Goal: Task Accomplishment & Management: Complete application form

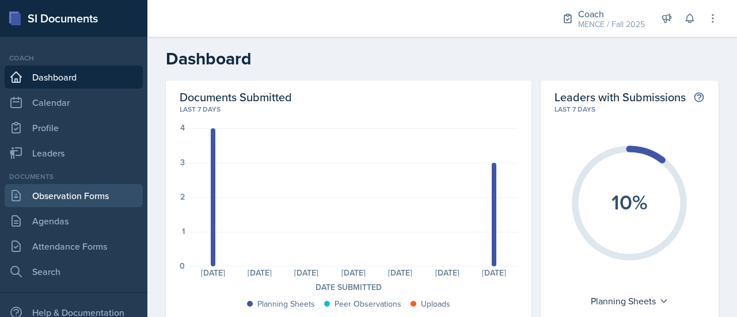
click at [79, 196] on link "Observation Forms" at bounding box center [74, 195] width 138 height 23
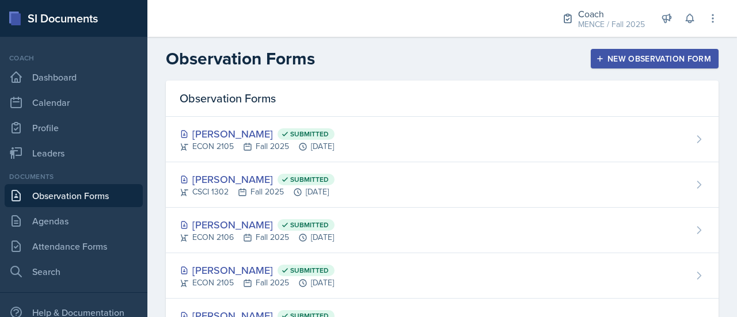
click at [651, 54] on div "New Observation Form" at bounding box center [654, 58] width 113 height 9
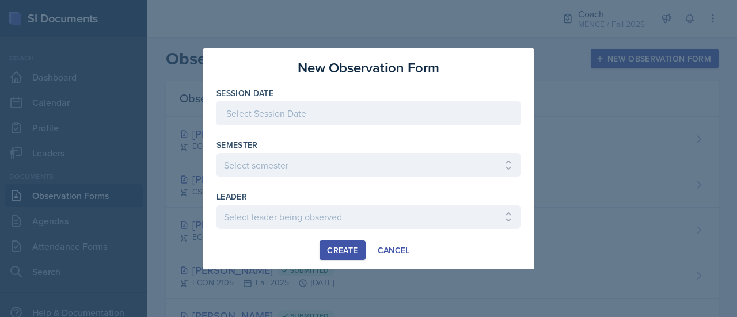
click at [344, 112] on div at bounding box center [368, 113] width 304 height 24
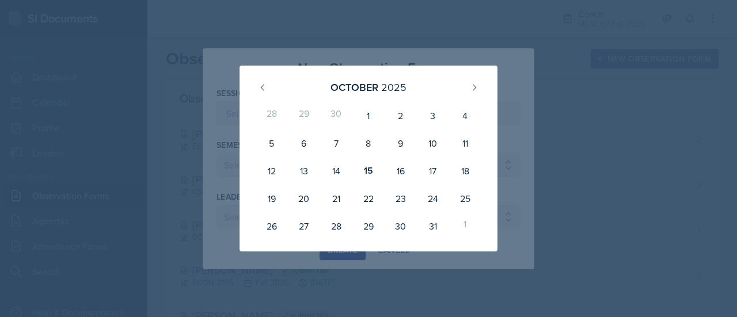
click at [542, 91] on div at bounding box center [368, 158] width 737 height 317
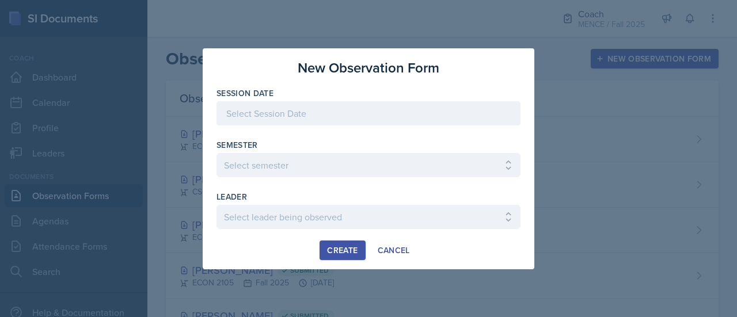
click at [346, 119] on div at bounding box center [368, 113] width 304 height 24
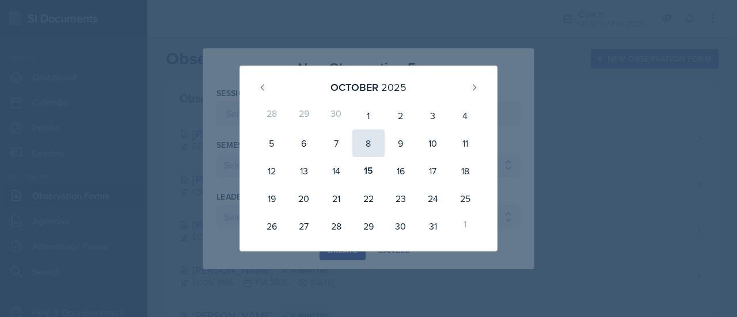
click at [364, 143] on div "8" at bounding box center [368, 143] width 32 height 28
type input "[DATE]"
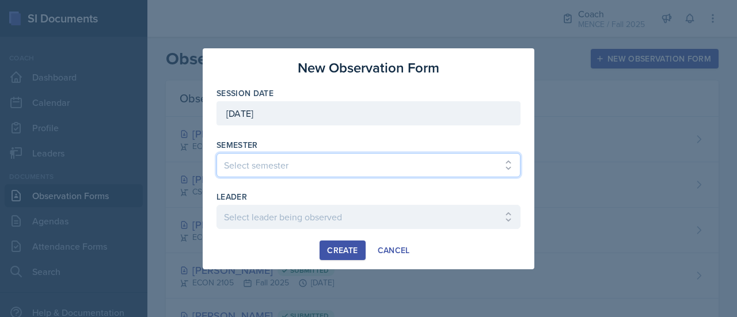
click at [365, 166] on select "Select semester All Spring 2020 Fall 2023 Spring 2019 Spring 2018 Fall 2017 Spr…" at bounding box center [368, 165] width 304 height 24
select select "986fdc3e-2246-4ffd-9cb8-78666de4ebed"
click at [216, 153] on select "Select semester All Spring 2020 Fall 2023 Spring 2019 Spring 2018 Fall 2017 Spr…" at bounding box center [368, 165] width 304 height 24
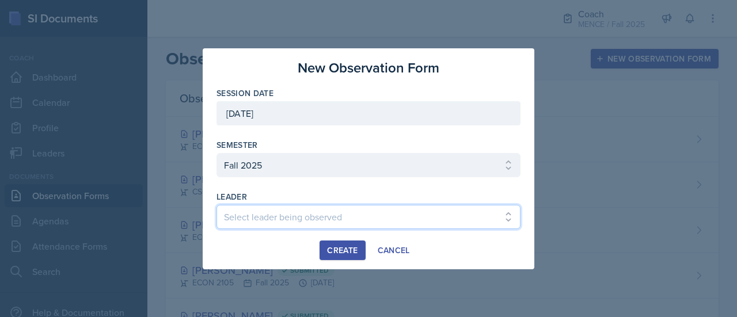
click at [312, 205] on select "Select leader being observed [PERSON_NAME] [PERSON_NAME] / CHEM 1211 / [PERSON_…" at bounding box center [368, 217] width 304 height 24
select select "ef176c24-c933-49b8-b632-47da9094d903"
click at [288, 224] on select "Select leader being observed [PERSON_NAME] [PERSON_NAME] / CHEM 1211 / [PERSON_…" at bounding box center [368, 217] width 304 height 24
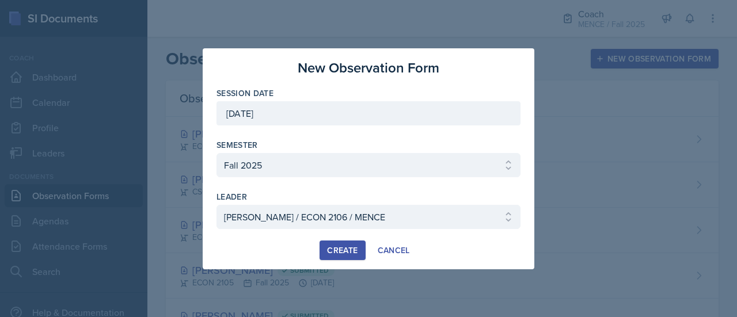
click at [345, 247] on div "Create" at bounding box center [342, 250] width 30 height 9
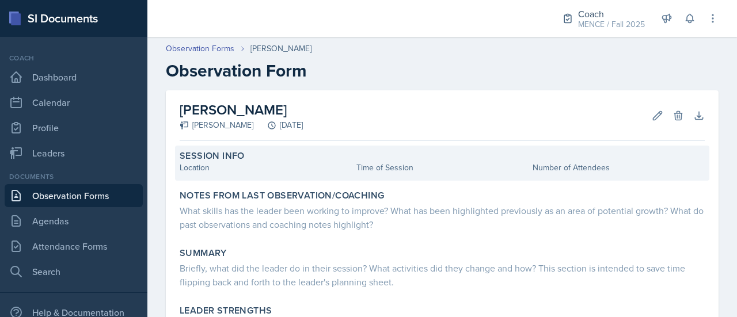
click at [280, 166] on div "Location" at bounding box center [266, 168] width 172 height 12
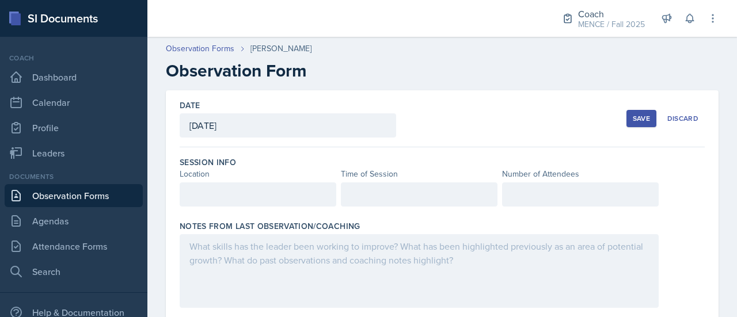
click at [266, 189] on div at bounding box center [258, 194] width 157 height 24
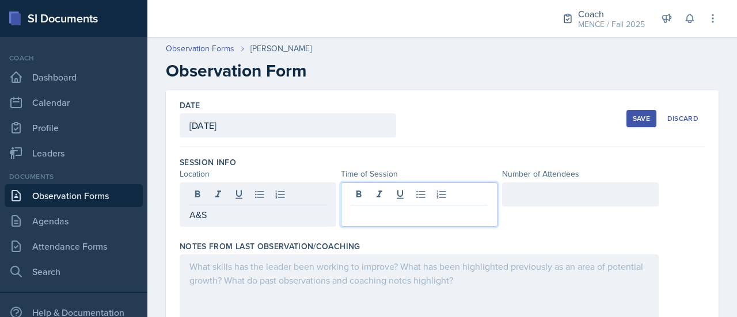
click at [416, 197] on div at bounding box center [419, 204] width 157 height 44
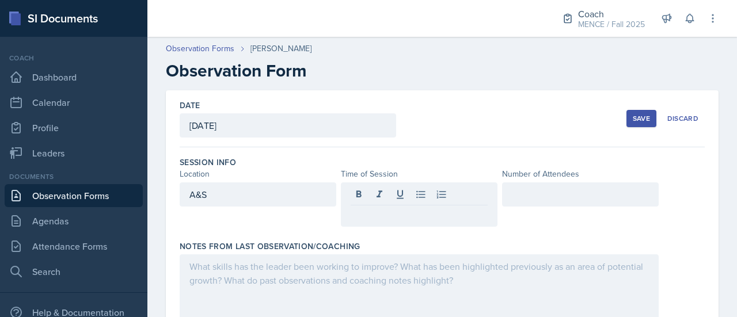
click at [286, 201] on div "A&S" at bounding box center [258, 194] width 157 height 24
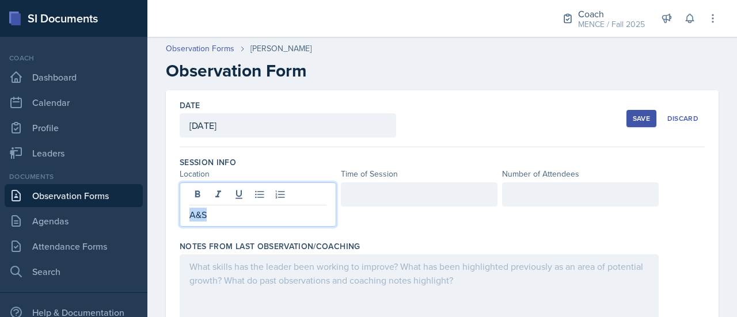
drag, startPoint x: 219, startPoint y: 213, endPoint x: 181, endPoint y: 217, distance: 38.2
click at [181, 217] on div "A&S" at bounding box center [258, 204] width 157 height 44
click at [388, 225] on div at bounding box center [419, 204] width 157 height 44
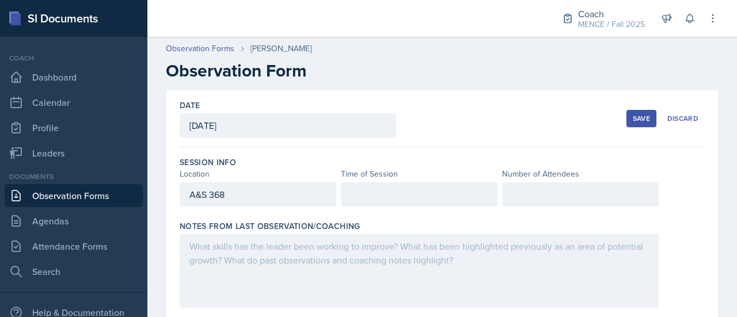
click at [358, 201] on div at bounding box center [419, 194] width 157 height 24
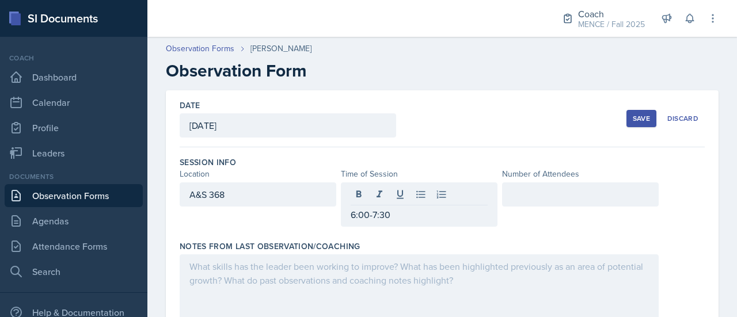
click at [606, 185] on div at bounding box center [580, 194] width 157 height 24
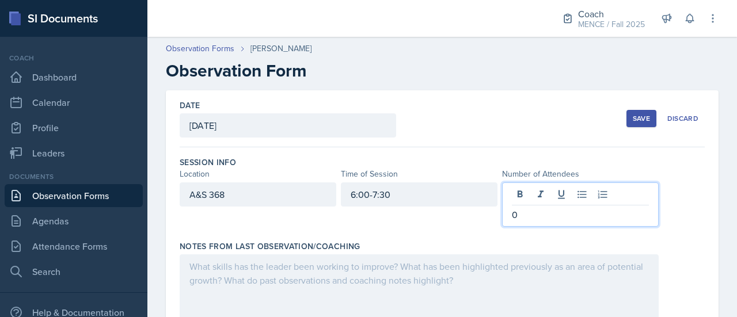
click at [681, 169] on div "Location Time of Session Number of Attendees" at bounding box center [442, 174] width 525 height 12
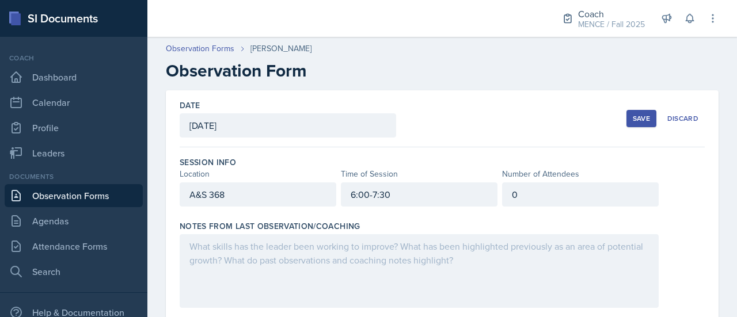
click at [632, 119] on div "Save" at bounding box center [640, 118] width 17 height 9
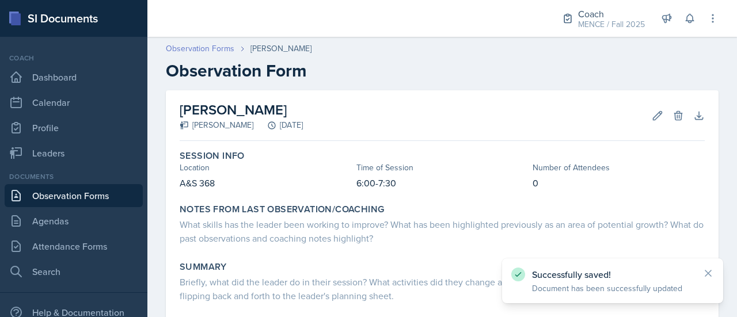
click at [211, 47] on link "Observation Forms" at bounding box center [200, 49] width 68 height 12
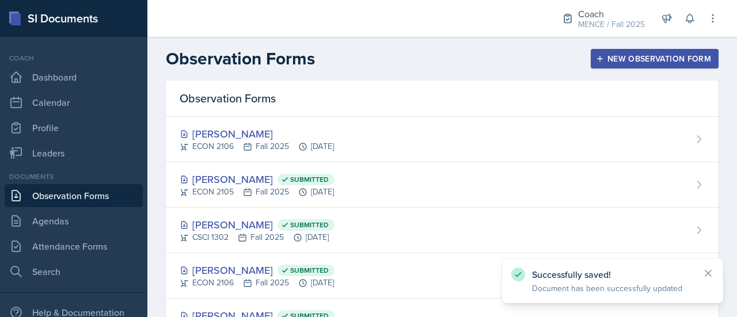
click at [644, 54] on div "New Observation Form" at bounding box center [654, 58] width 113 height 9
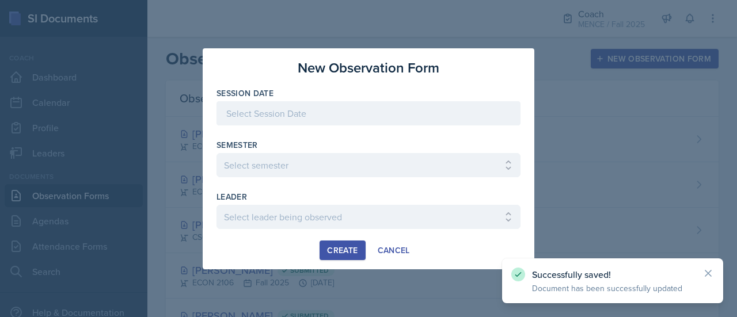
click at [330, 113] on div at bounding box center [368, 113] width 304 height 24
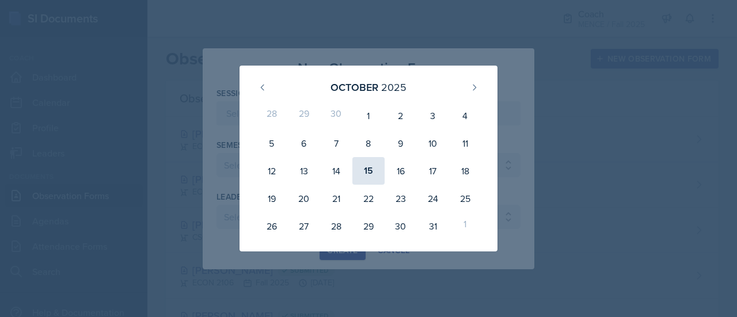
click at [371, 175] on div "15" at bounding box center [368, 171] width 32 height 28
type input "[DATE]"
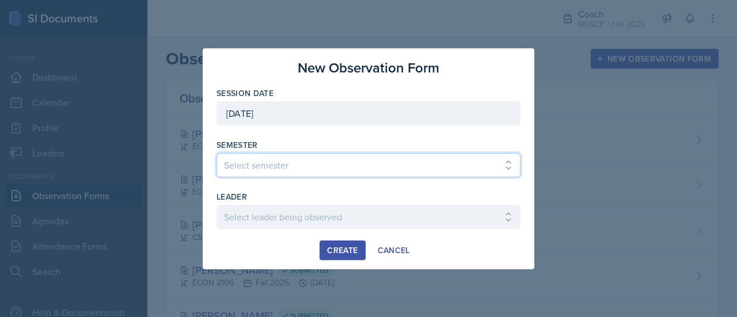
click at [295, 163] on select "Select semester All Spring 2020 Fall 2023 Spring 2019 Spring 2018 Fall 2017 Spr…" at bounding box center [368, 165] width 304 height 24
select select "986fdc3e-2246-4ffd-9cb8-78666de4ebed"
click at [216, 153] on select "Select semester All Spring 2020 Fall 2023 Spring 2019 Spring 2018 Fall 2017 Spr…" at bounding box center [368, 165] width 304 height 24
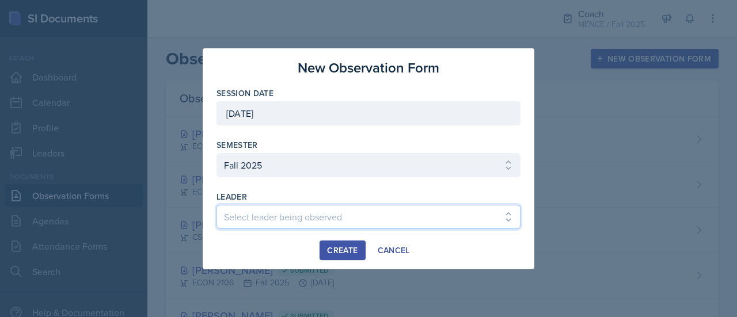
click at [300, 218] on select "Select leader being observed [PERSON_NAME] [PERSON_NAME] / CHEM 1211 / [PERSON_…" at bounding box center [368, 217] width 304 height 24
select select "e040713f-aea0-4a33-9a47-5bdacdc468ef"
click at [216, 205] on select "Select leader being observed [PERSON_NAME] [PERSON_NAME] / CHEM 1211 / [PERSON_…" at bounding box center [368, 217] width 304 height 24
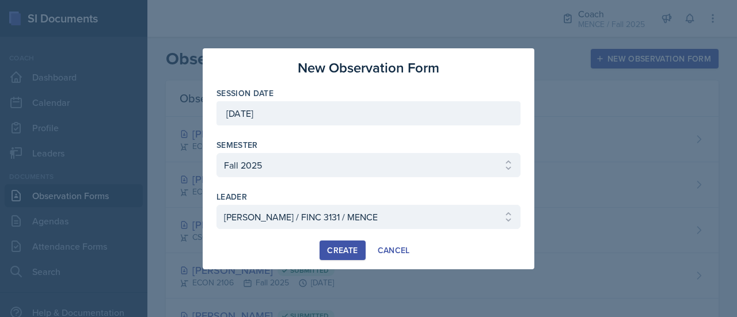
click at [340, 253] on div "Create" at bounding box center [342, 250] width 30 height 9
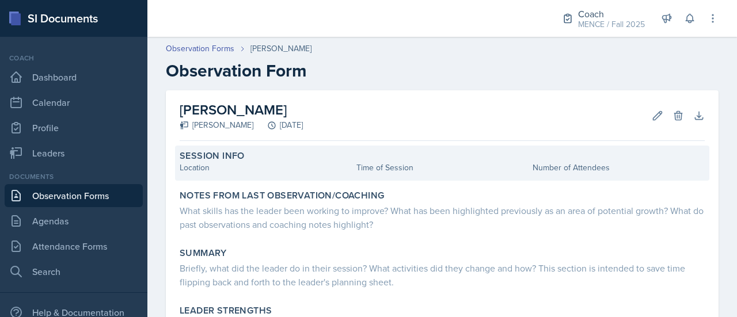
click at [282, 158] on div "Session Info" at bounding box center [442, 156] width 525 height 12
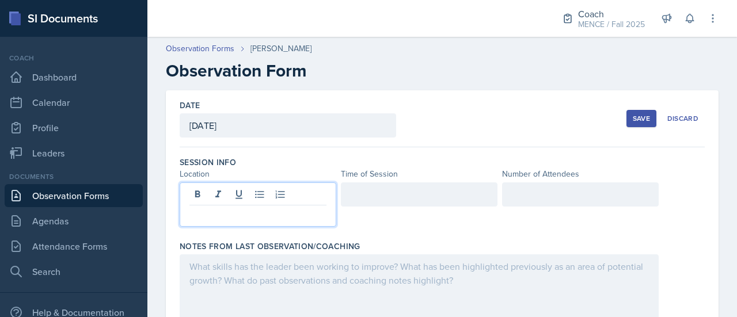
click at [280, 195] on div at bounding box center [258, 204] width 157 height 44
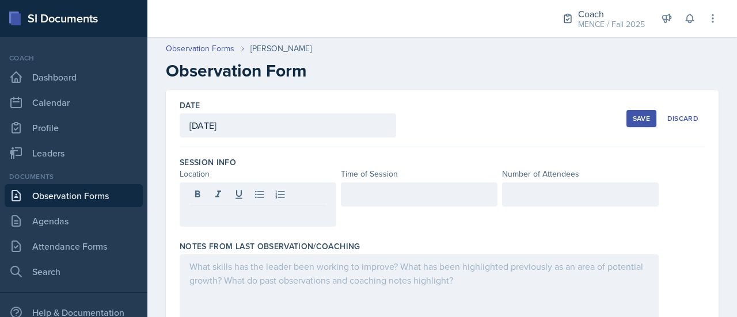
click at [463, 226] on div "Session Info Location Time of Session Number of Attendees" at bounding box center [442, 194] width 525 height 84
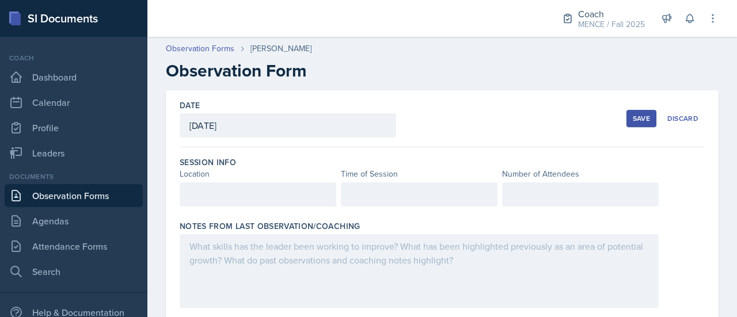
click at [321, 200] on div at bounding box center [258, 194] width 157 height 24
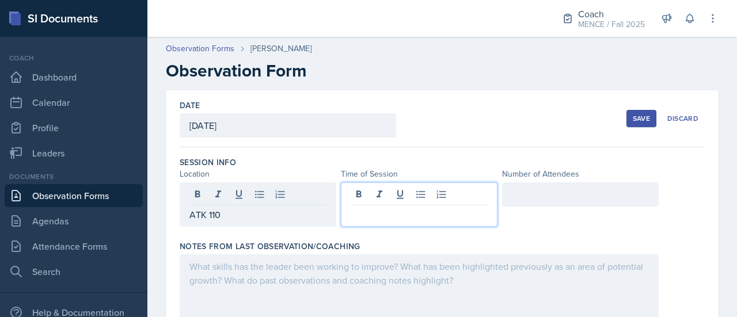
click at [365, 194] on div at bounding box center [419, 204] width 157 height 44
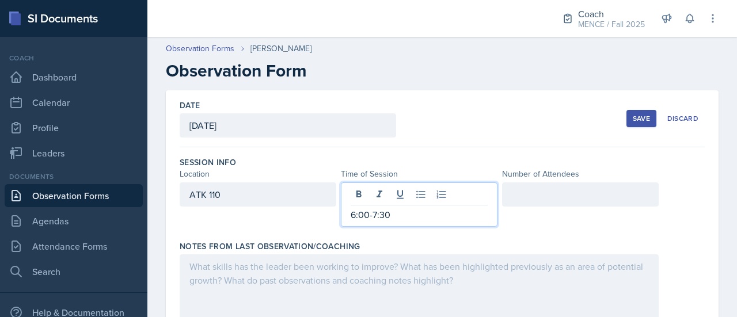
click at [528, 196] on div at bounding box center [580, 194] width 157 height 24
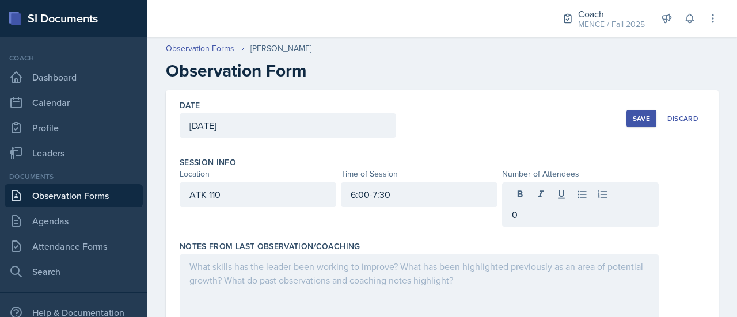
click at [632, 115] on div "Save" at bounding box center [640, 118] width 17 height 9
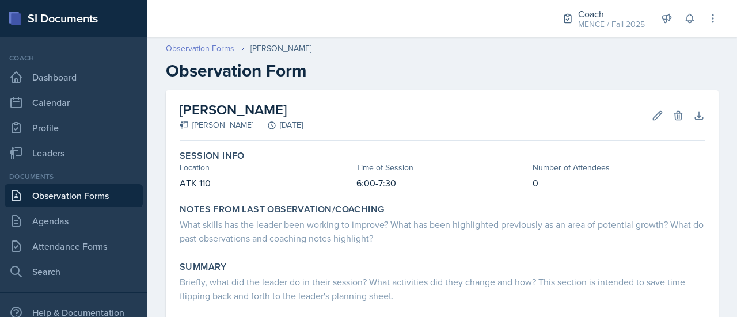
click at [215, 48] on link "Observation Forms" at bounding box center [200, 49] width 68 height 12
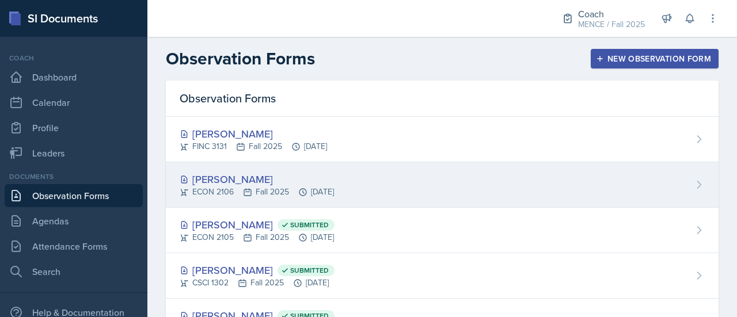
click at [265, 188] on div "ECON 2106 Fall 2025 [DATE]" at bounding box center [257, 192] width 154 height 12
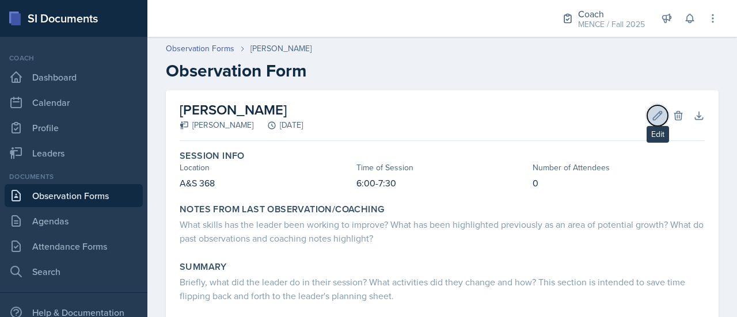
click at [651, 117] on icon at bounding box center [657, 116] width 12 height 12
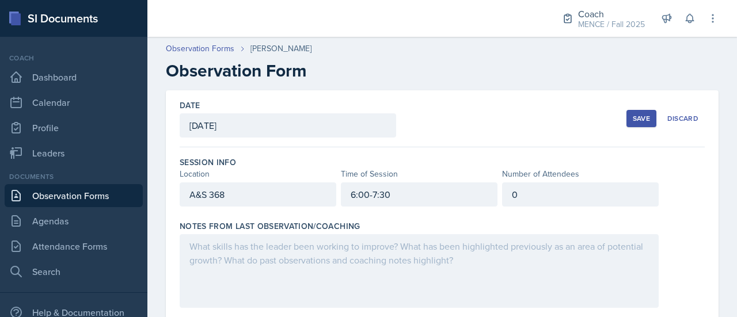
click at [305, 295] on div at bounding box center [419, 271] width 479 height 74
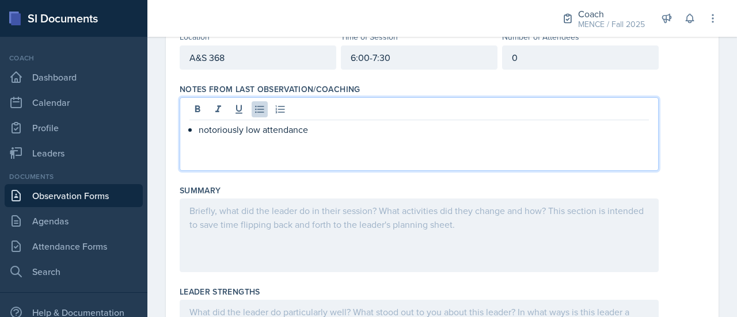
scroll to position [136, 0]
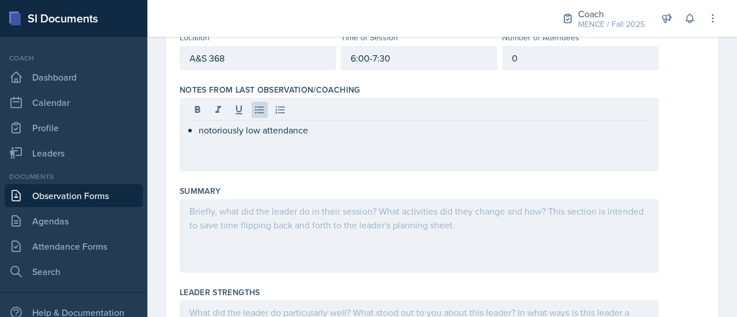
click at [294, 258] on div at bounding box center [419, 236] width 479 height 74
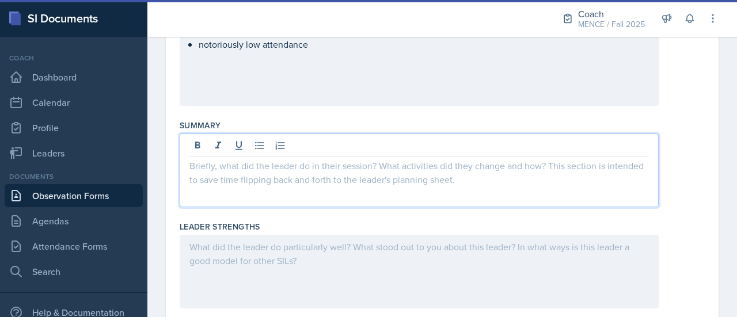
scroll to position [201, 0]
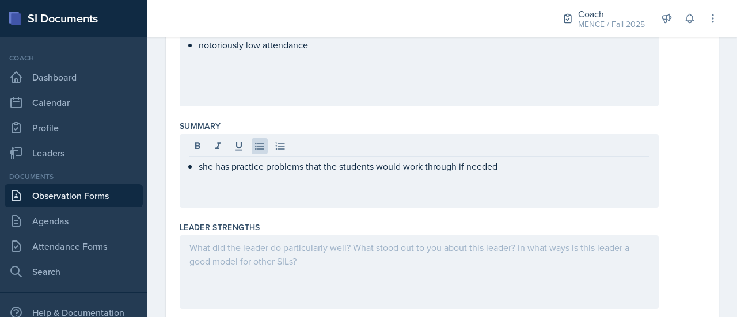
click at [612, 192] on div "she has practice problems that the students would work through if needed" at bounding box center [419, 171] width 479 height 74
click at [685, 203] on div "she has practice problems that the students would work through if needed" at bounding box center [442, 171] width 525 height 74
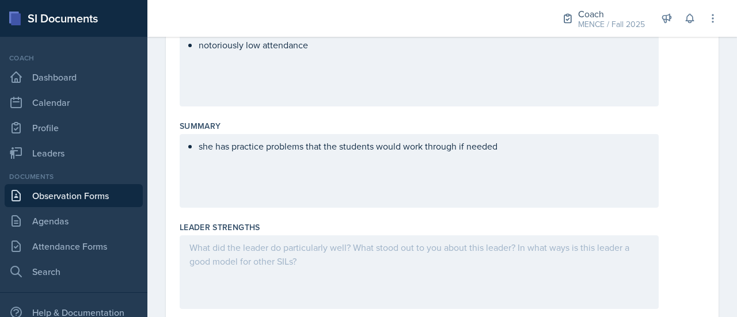
scroll to position [0, 0]
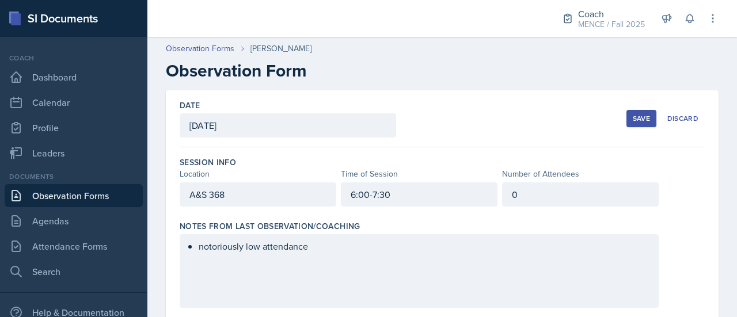
click at [632, 122] on div "Save" at bounding box center [640, 118] width 17 height 9
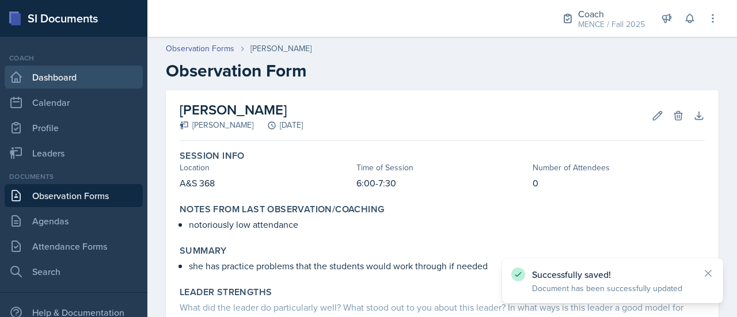
click at [75, 81] on link "Dashboard" at bounding box center [74, 77] width 138 height 23
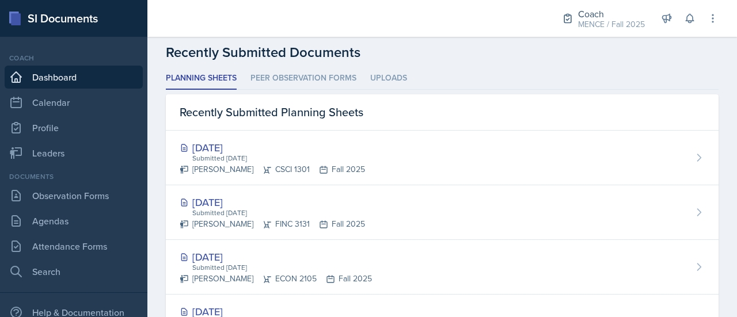
scroll to position [296, 0]
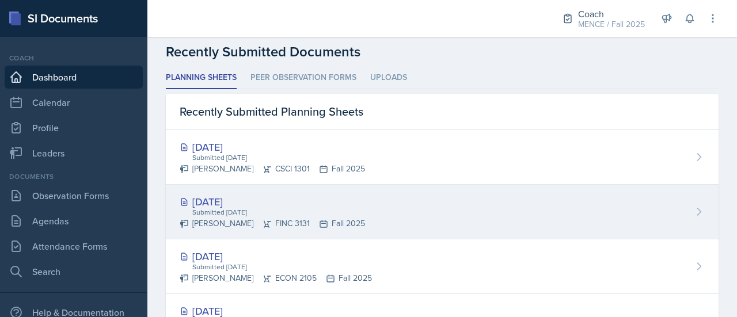
click at [209, 207] on div "Submitted [DATE]" at bounding box center [278, 212] width 174 height 10
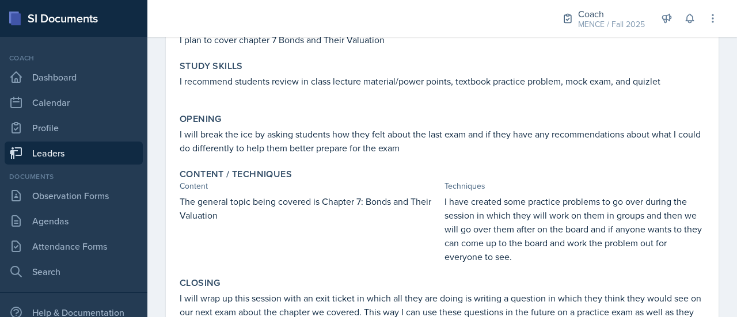
scroll to position [232, 0]
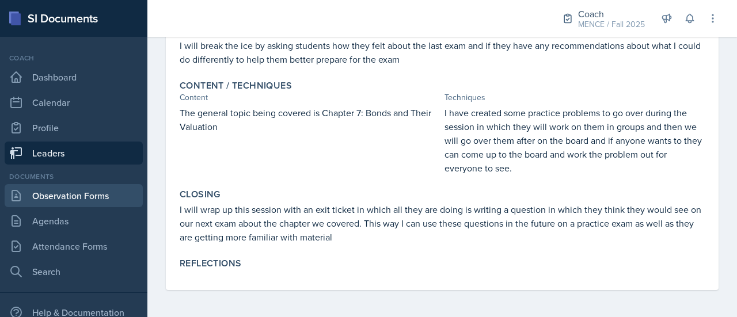
click at [77, 194] on link "Observation Forms" at bounding box center [74, 195] width 138 height 23
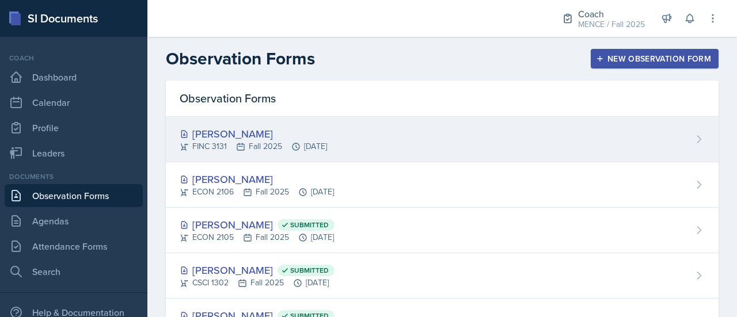
click at [378, 131] on div "[PERSON_NAME] FINC 3131 Fall 2025 [DATE]" at bounding box center [442, 139] width 552 height 45
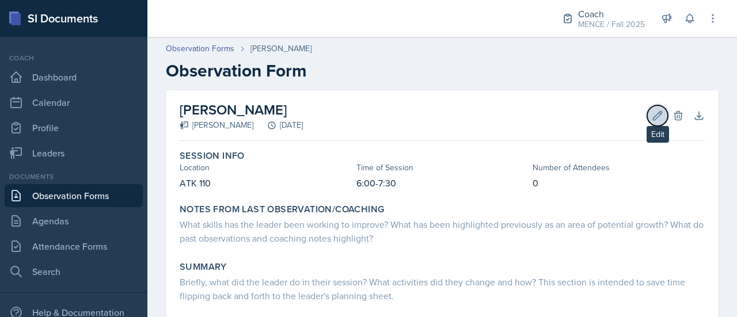
click at [647, 108] on button "Edit" at bounding box center [657, 115] width 21 height 21
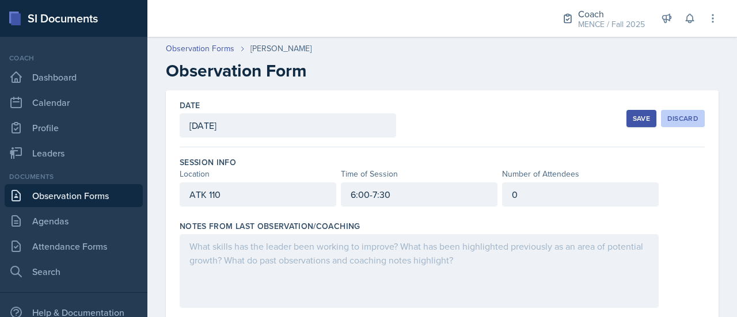
click at [685, 114] on div "Discard" at bounding box center [682, 118] width 31 height 9
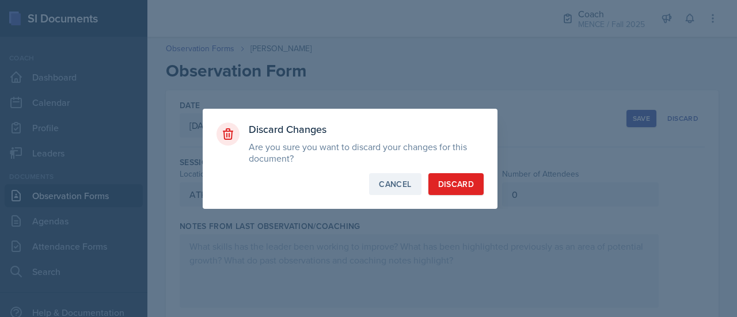
click at [400, 186] on div "Cancel" at bounding box center [395, 184] width 32 height 12
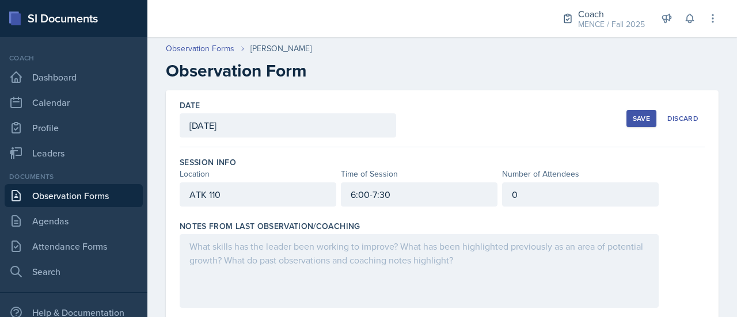
click at [329, 260] on div at bounding box center [419, 271] width 479 height 74
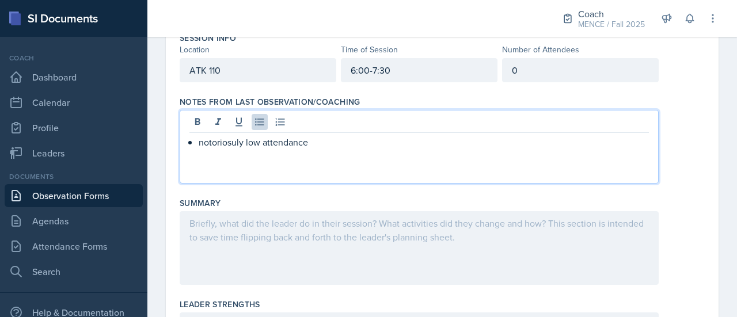
scroll to position [136, 0]
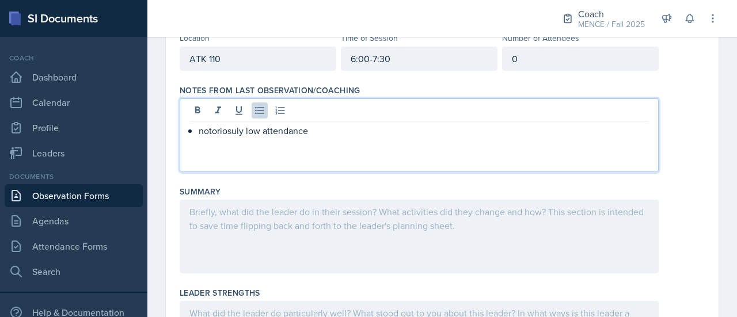
click at [232, 126] on p "notoriosuly low attendance" at bounding box center [424, 131] width 450 height 14
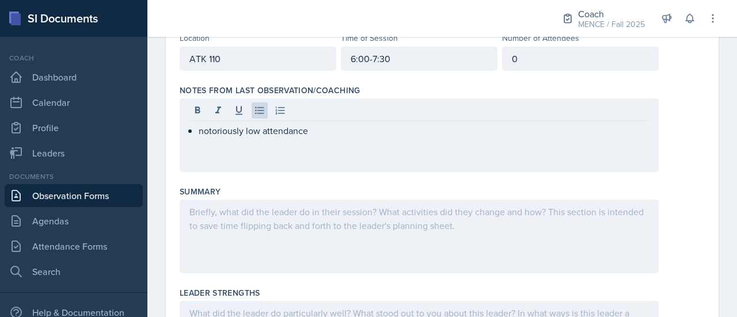
click at [258, 222] on div at bounding box center [419, 237] width 479 height 74
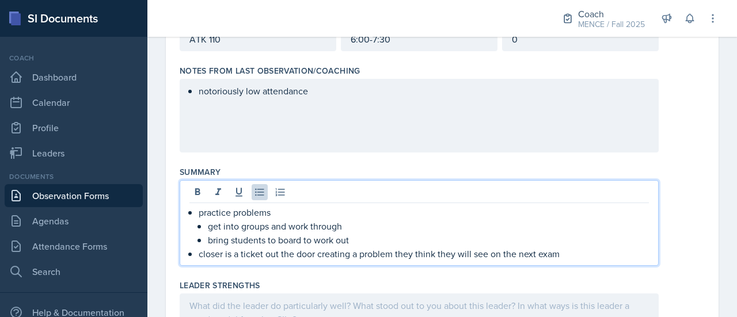
click at [692, 199] on div "practice problems get into groups and work through bring students to board to w…" at bounding box center [442, 223] width 525 height 86
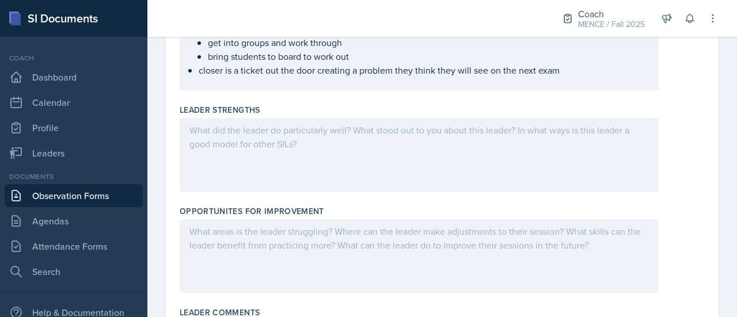
scroll to position [322, 0]
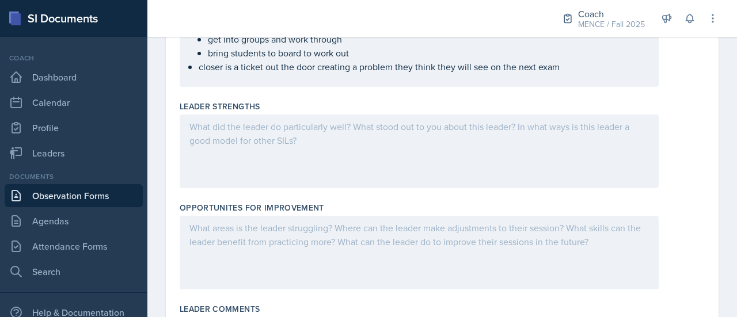
click at [428, 150] on div at bounding box center [419, 152] width 479 height 74
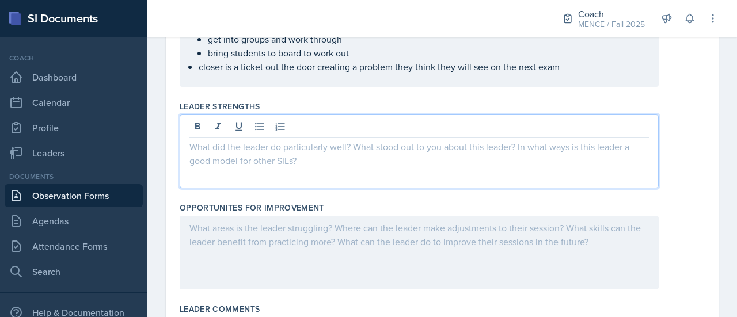
scroll to position [342, 0]
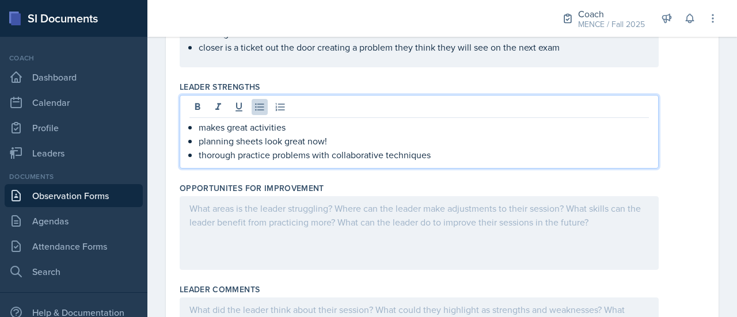
click at [610, 178] on div "Opportunites for Improvement" at bounding box center [442, 228] width 525 height 101
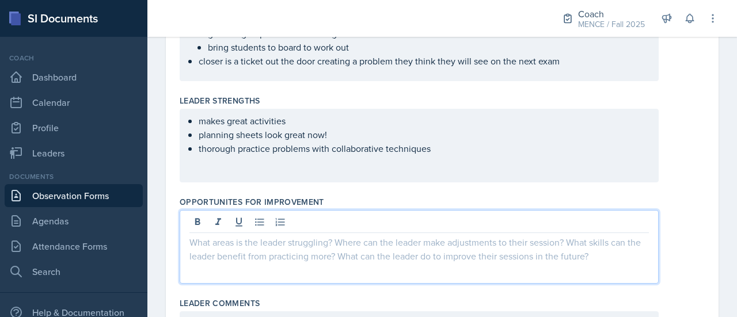
scroll to position [348, 0]
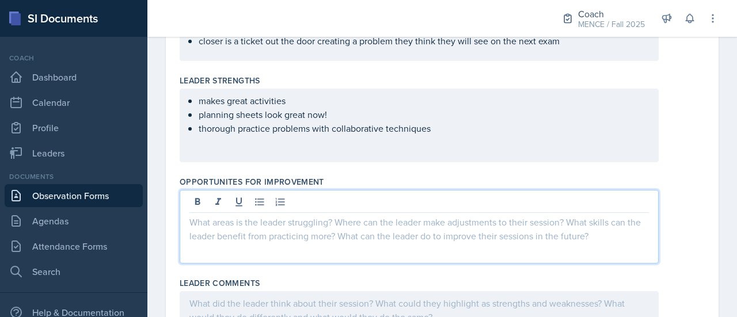
click at [452, 226] on p at bounding box center [418, 222] width 459 height 14
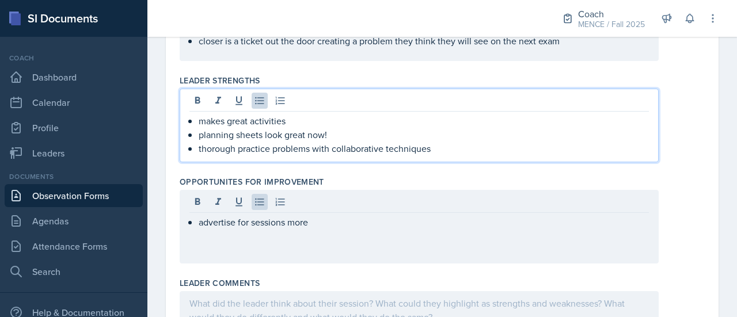
click at [467, 131] on ul "makes great activities planning sheets look great now! thorough practice proble…" at bounding box center [424, 134] width 450 height 41
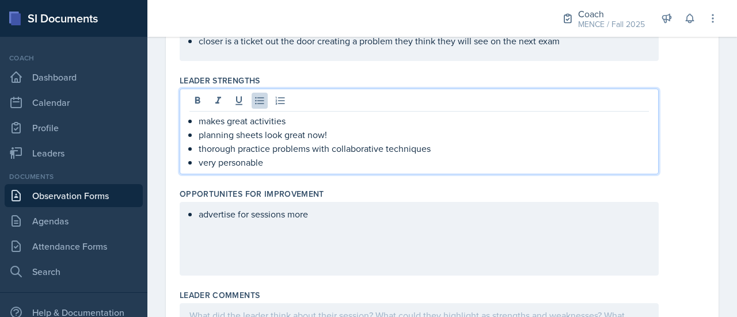
click at [688, 202] on div "advertise for sessions more" at bounding box center [442, 239] width 525 height 74
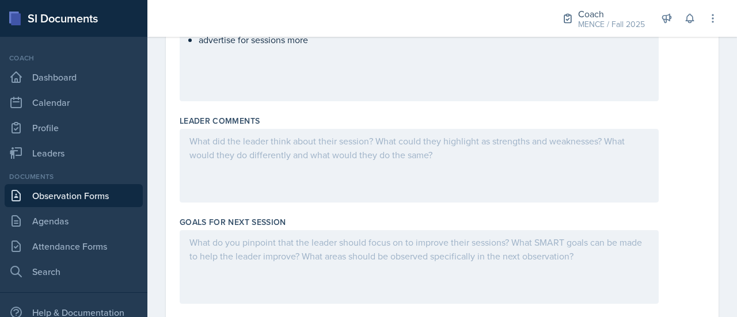
scroll to position [510, 0]
click at [503, 129] on div at bounding box center [419, 166] width 479 height 74
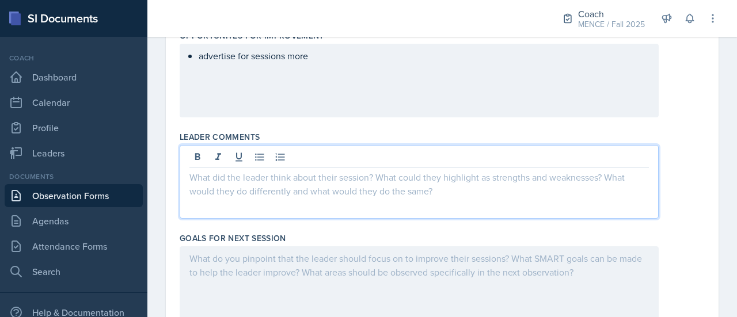
scroll to position [496, 0]
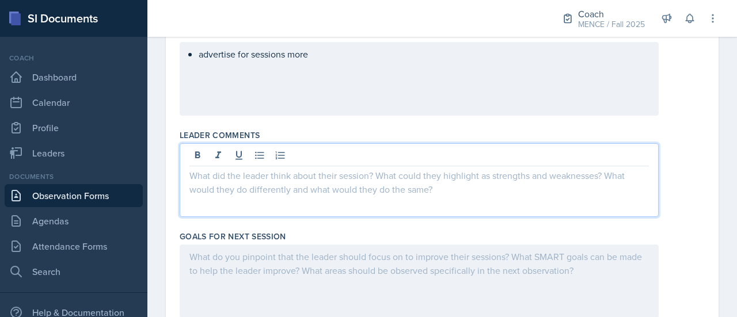
click at [224, 161] on div at bounding box center [419, 180] width 479 height 74
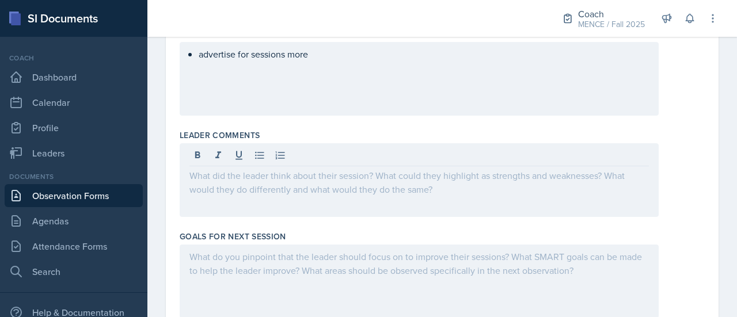
click at [676, 196] on div at bounding box center [442, 180] width 525 height 74
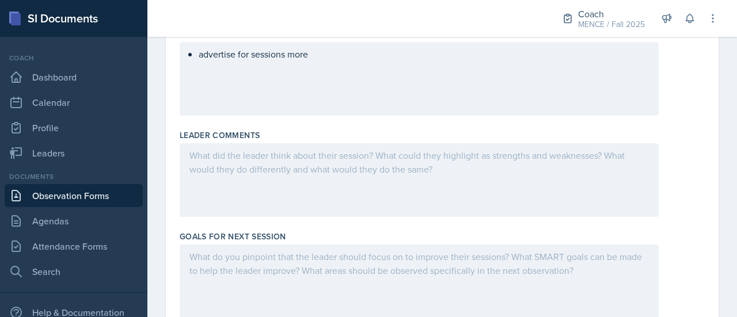
click at [613, 190] on div at bounding box center [419, 180] width 479 height 74
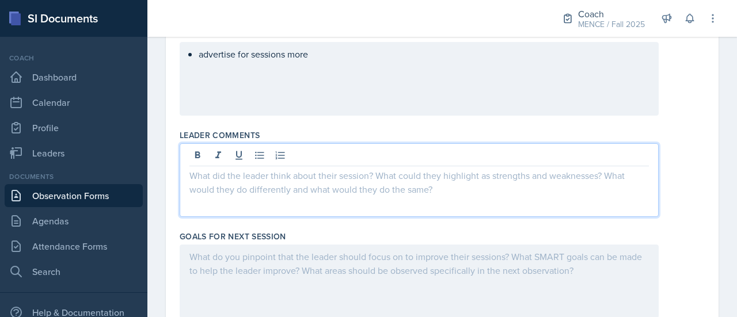
scroll to position [516, 0]
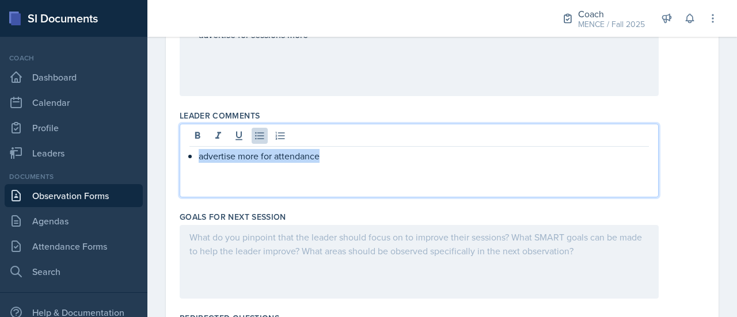
drag, startPoint x: 326, startPoint y: 161, endPoint x: 189, endPoint y: 160, distance: 136.9
click at [199, 160] on li "advertise more for attendance" at bounding box center [424, 156] width 450 height 14
click at [223, 271] on div at bounding box center [419, 262] width 479 height 74
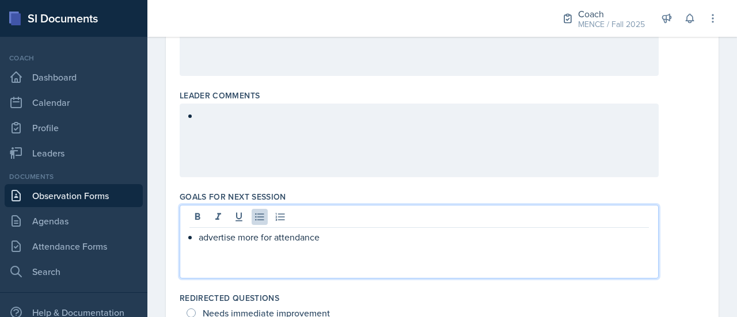
click at [207, 124] on div at bounding box center [419, 141] width 479 height 74
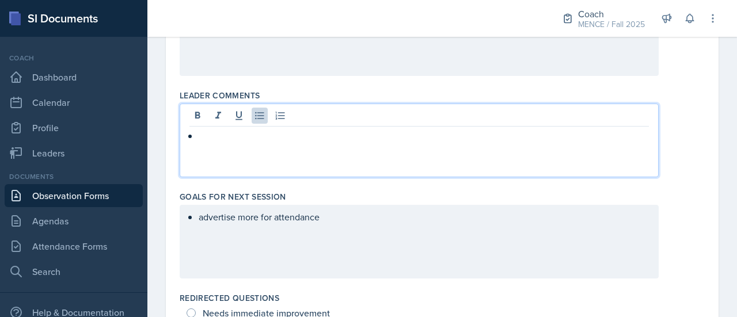
scroll to position [556, 0]
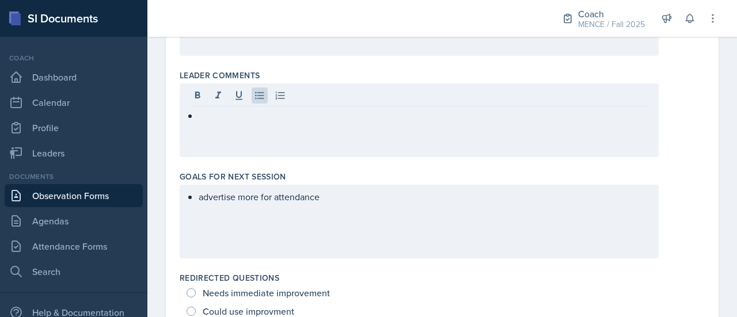
click at [250, 103] on div at bounding box center [419, 120] width 479 height 74
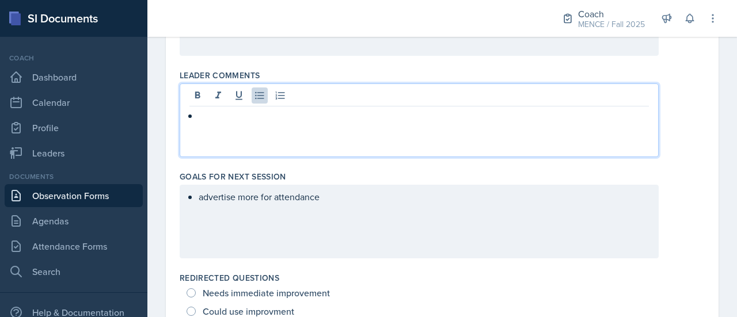
scroll to position [575, 0]
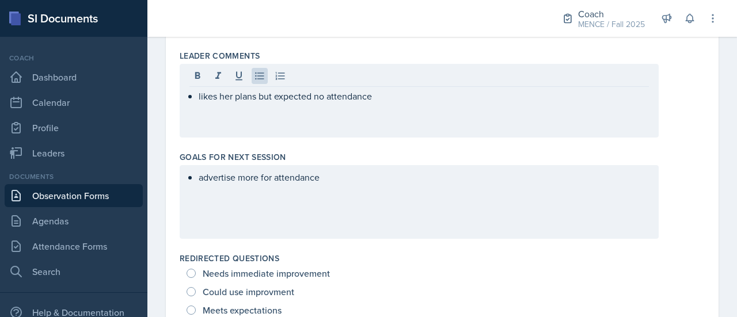
click at [686, 131] on div "likes her plans but expected no attendance" at bounding box center [442, 101] width 525 height 74
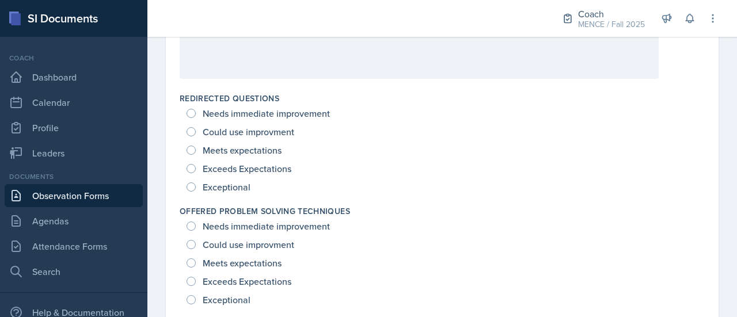
scroll to position [741, 0]
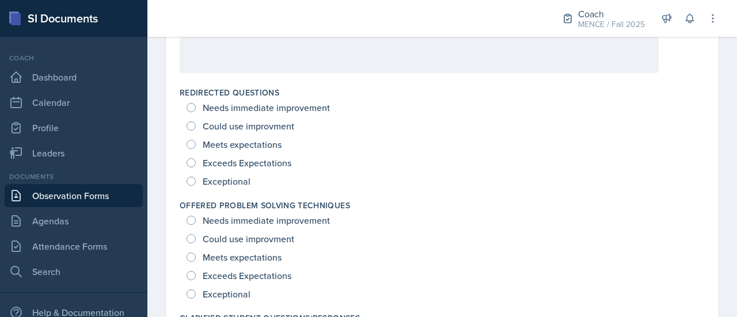
click at [232, 180] on span "Exceptional" at bounding box center [227, 182] width 48 height 12
click at [196, 180] on input "Exceptional" at bounding box center [190, 181] width 9 height 9
radio input "true"
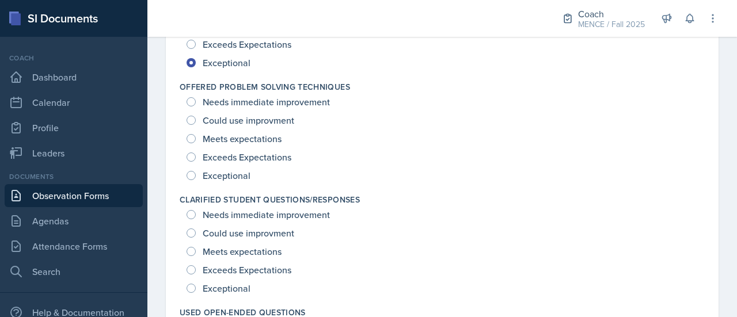
click at [228, 174] on span "Exceptional" at bounding box center [227, 176] width 48 height 12
click at [196, 174] on input "Exceptional" at bounding box center [190, 175] width 9 height 9
radio input "true"
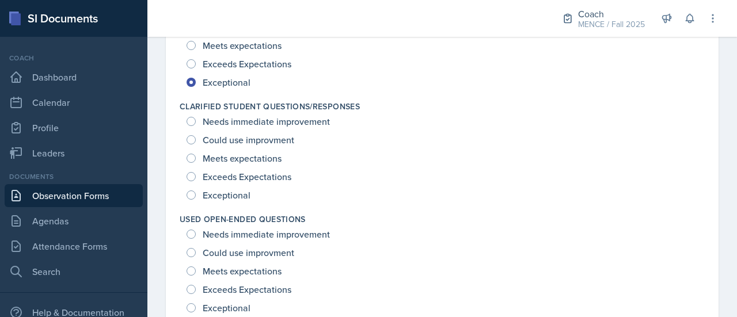
click at [229, 189] on span "Exceptional" at bounding box center [227, 195] width 48 height 12
click at [196, 190] on input "Exceptional" at bounding box center [190, 194] width 9 height 9
radio input "true"
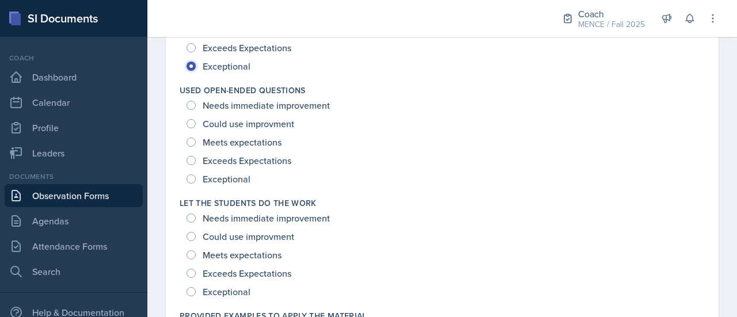
scroll to position [1109, 0]
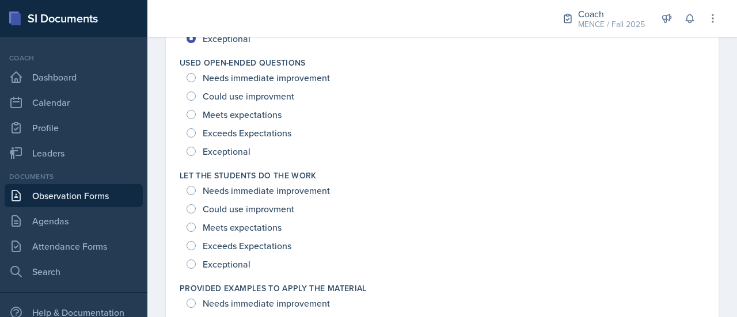
click at [218, 146] on span "Exceptional" at bounding box center [227, 152] width 48 height 12
click at [196, 147] on input "Exceptional" at bounding box center [190, 151] width 9 height 9
radio input "true"
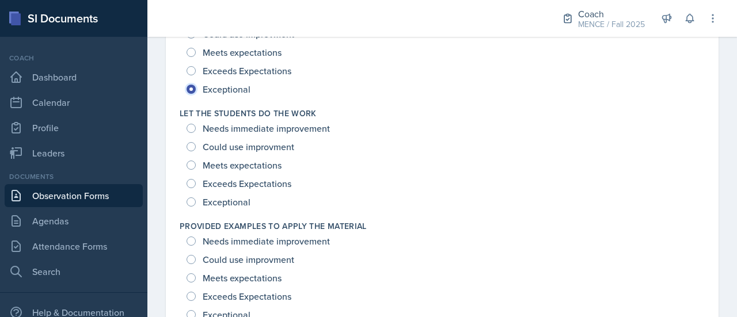
scroll to position [1191, 0]
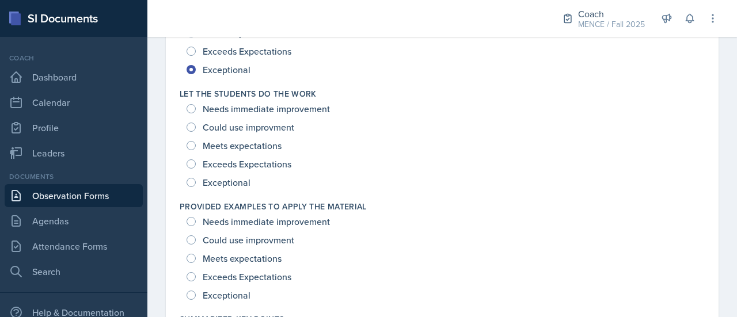
click at [234, 174] on div "Exceptional" at bounding box center [219, 182] width 66 height 18
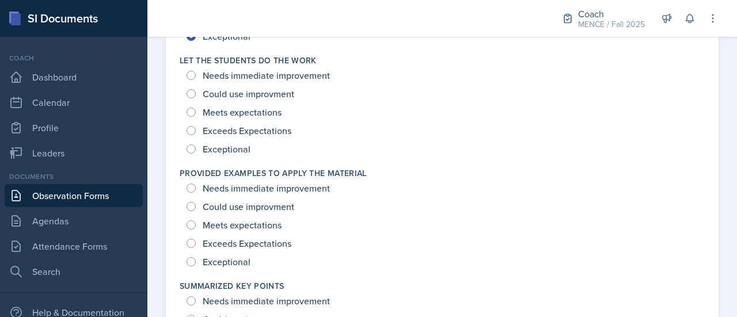
scroll to position [1224, 0]
click at [220, 143] on span "Exceptional" at bounding box center [227, 149] width 48 height 12
click at [196, 144] on input "Exceptional" at bounding box center [190, 148] width 9 height 9
radio input "true"
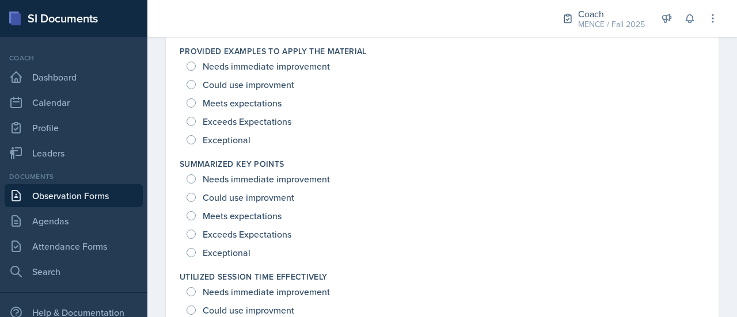
scroll to position [1348, 0]
drag, startPoint x: 220, startPoint y: 143, endPoint x: 200, endPoint y: 133, distance: 22.1
click at [200, 133] on div "Exceptional" at bounding box center [219, 138] width 66 height 18
click at [211, 134] on span "Exceptional" at bounding box center [227, 139] width 48 height 12
click at [196, 134] on input "Exceptional" at bounding box center [190, 138] width 9 height 9
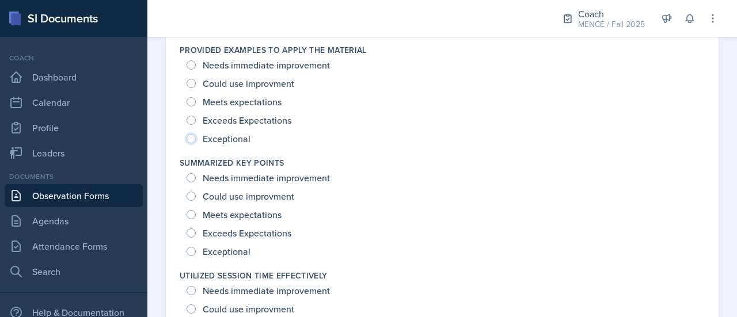
radio input "true"
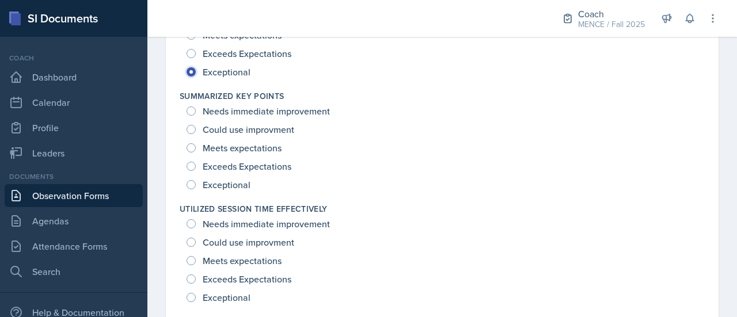
scroll to position [1413, 0]
click at [226, 185] on span "Exceptional" at bounding box center [227, 186] width 48 height 12
click at [196, 185] on input "Exceptional" at bounding box center [190, 185] width 9 height 9
radio input "true"
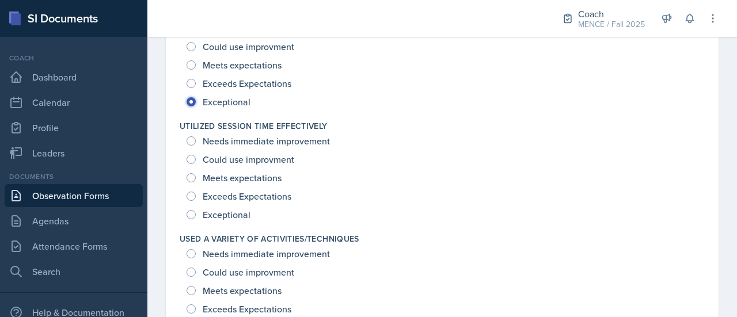
scroll to position [1501, 0]
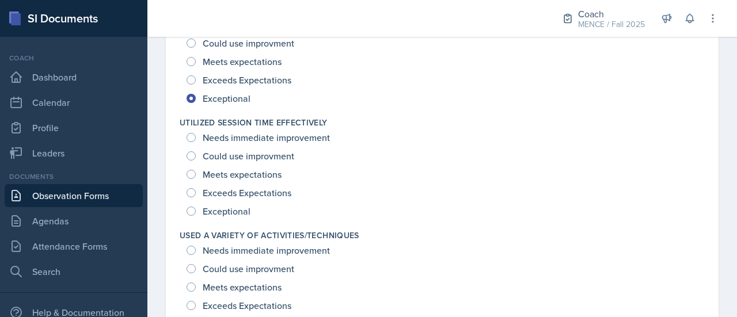
click at [234, 208] on span "Exceptional" at bounding box center [227, 211] width 48 height 12
click at [196, 208] on input "Exceptional" at bounding box center [190, 211] width 9 height 9
radio input "true"
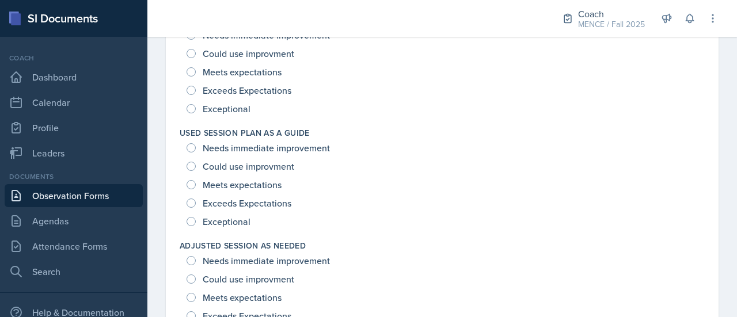
scroll to position [1747, 0]
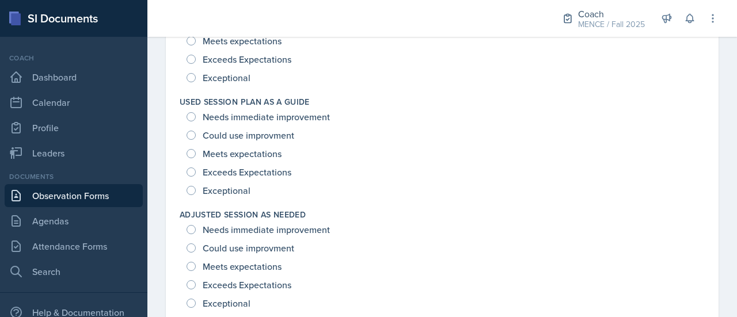
click at [223, 191] on span "Exceptional" at bounding box center [227, 191] width 48 height 12
click at [196, 191] on input "Exceptional" at bounding box center [190, 190] width 9 height 9
radio input "true"
click at [208, 73] on span "Exceptional" at bounding box center [227, 78] width 48 height 12
click at [196, 73] on input "Exceptional" at bounding box center [190, 77] width 9 height 9
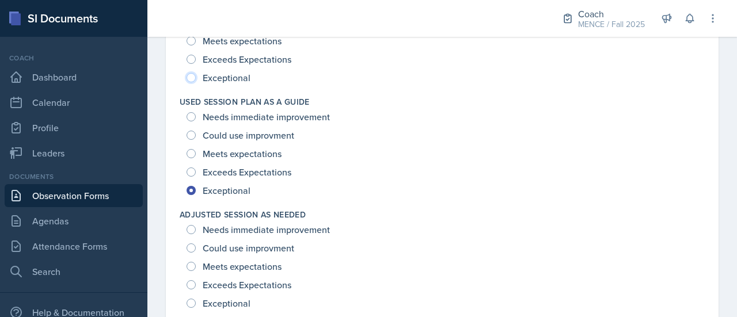
radio input "true"
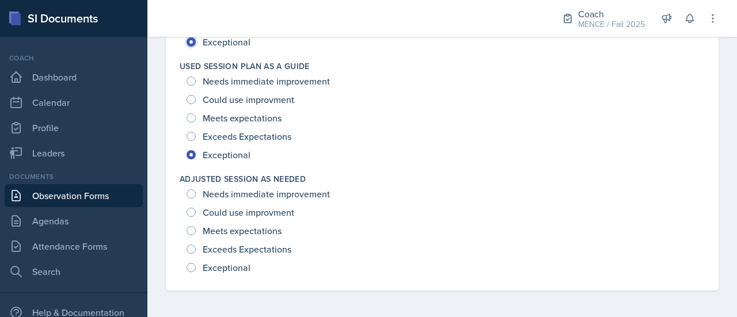
scroll to position [1783, 0]
click at [228, 262] on span "Exceptional" at bounding box center [227, 268] width 48 height 12
click at [196, 263] on input "Exceptional" at bounding box center [190, 267] width 9 height 9
radio input "true"
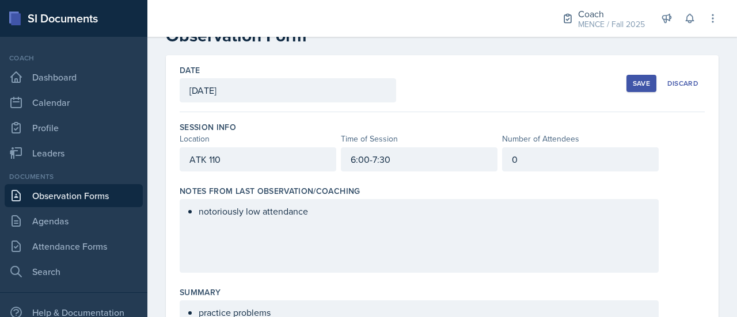
scroll to position [0, 0]
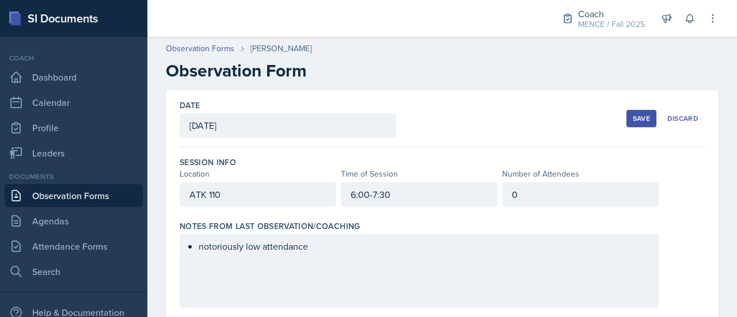
click at [632, 114] on div "Save" at bounding box center [640, 118] width 17 height 9
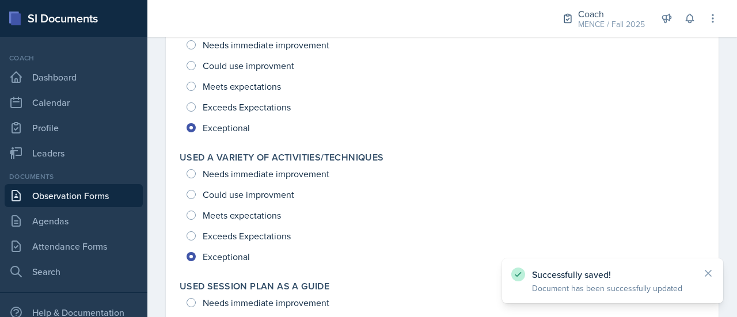
scroll to position [1712, 0]
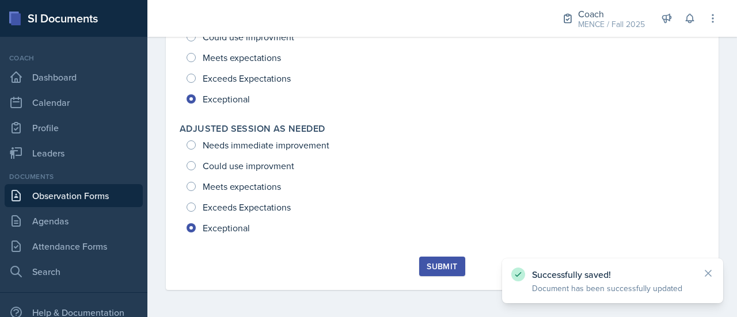
click at [426, 269] on div "Submit" at bounding box center [441, 266] width 30 height 9
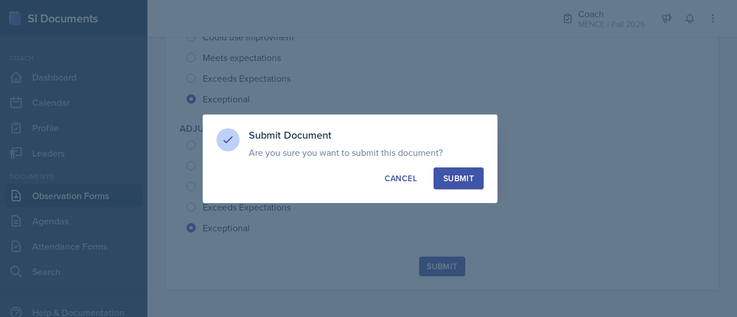
click at [466, 173] on div "Submit" at bounding box center [458, 179] width 30 height 12
radio input "true"
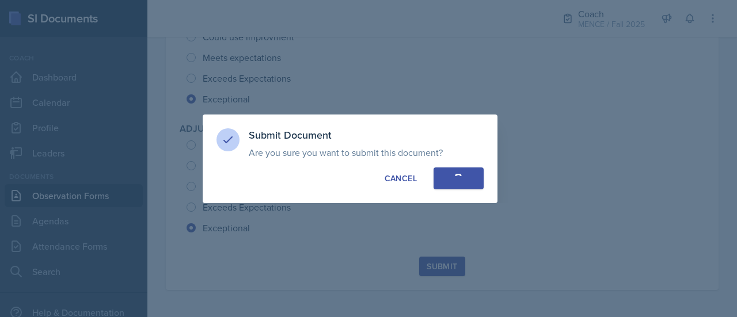
radio input "true"
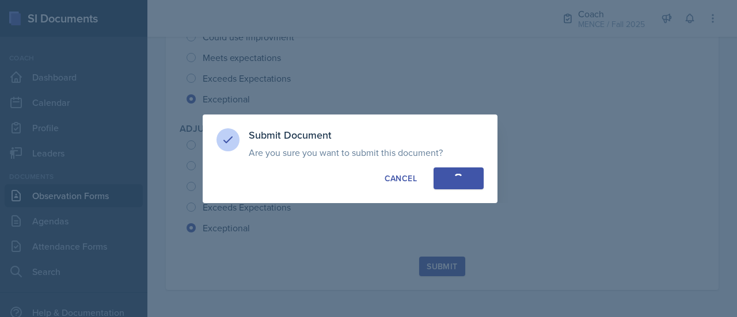
radio input "true"
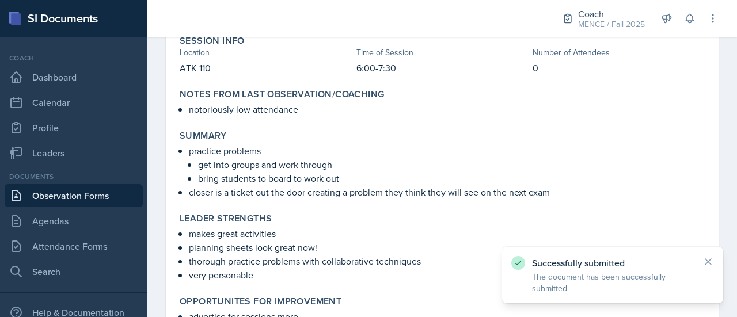
scroll to position [0, 0]
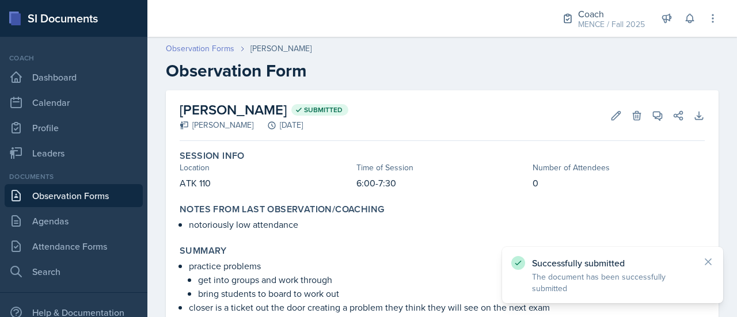
click at [212, 47] on link "Observation Forms" at bounding box center [200, 49] width 68 height 12
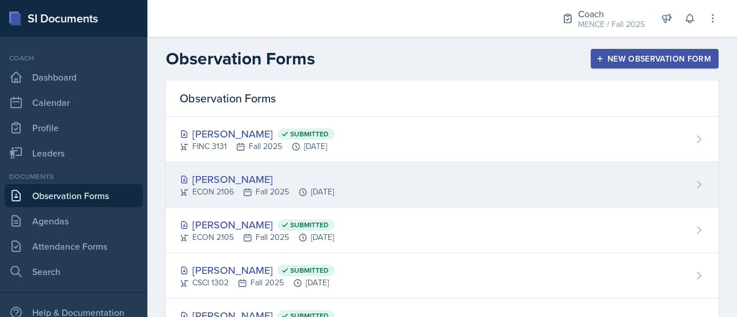
click at [313, 179] on div "[PERSON_NAME]" at bounding box center [257, 179] width 154 height 16
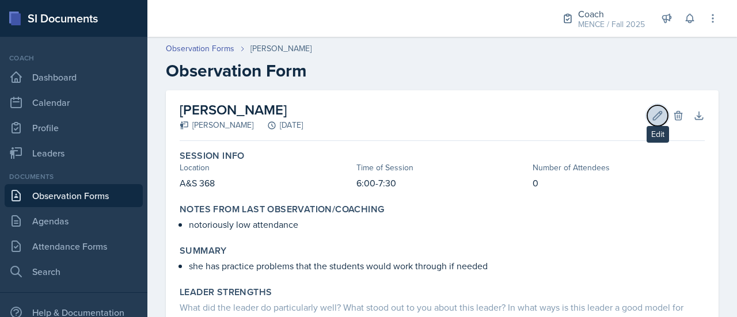
click at [653, 118] on icon at bounding box center [657, 115] width 9 height 9
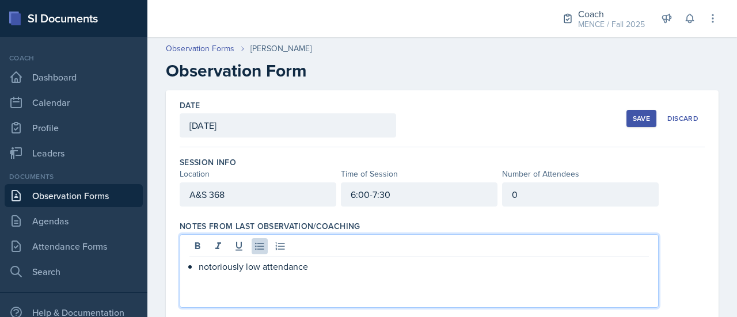
drag, startPoint x: 326, startPoint y: 242, endPoint x: 158, endPoint y: 241, distance: 168.0
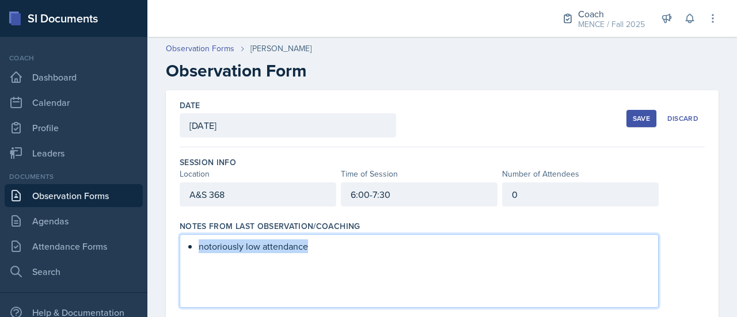
drag, startPoint x: 335, startPoint y: 248, endPoint x: 157, endPoint y: 255, distance: 177.9
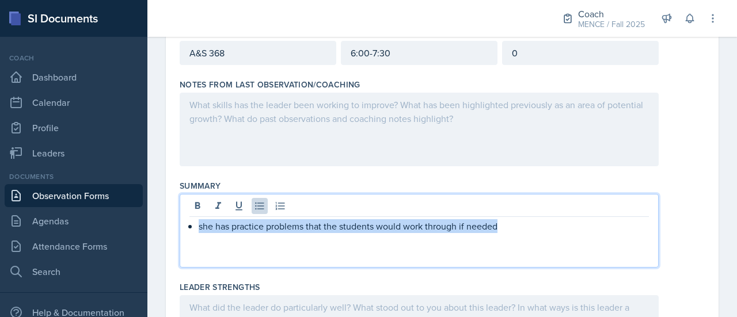
drag, startPoint x: 507, startPoint y: 228, endPoint x: 141, endPoint y: 250, distance: 366.6
click at [141, 250] on div "SI Documents Coach Dashboard Calendar Profile Leaders Documents Observation For…" at bounding box center [368, 158] width 737 height 317
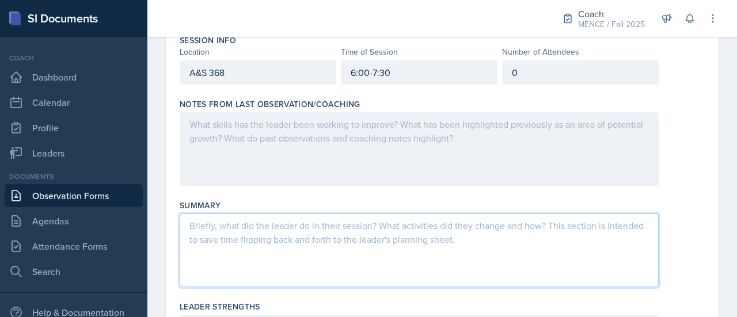
click at [656, 187] on div "Notes From Last Observation/Coaching" at bounding box center [442, 144] width 525 height 101
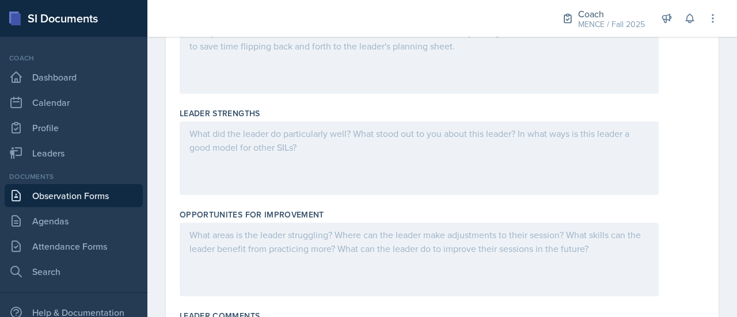
scroll to position [0, 0]
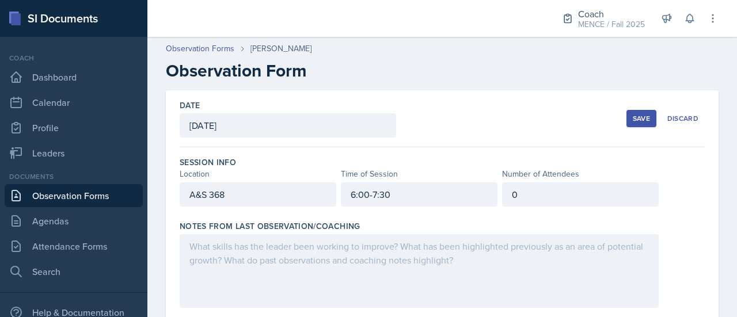
click at [626, 121] on button "Save" at bounding box center [641, 118] width 30 height 17
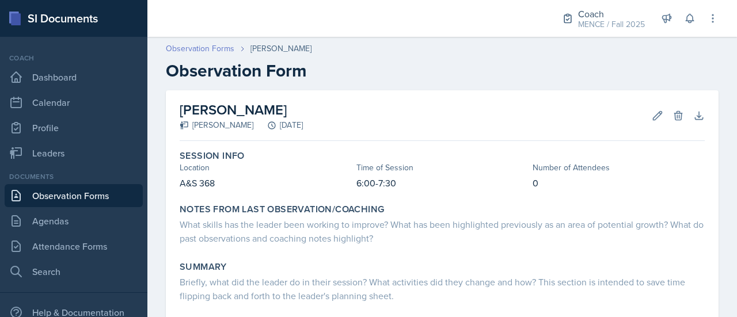
click at [209, 46] on link "Observation Forms" at bounding box center [200, 49] width 68 height 12
